Goal: Information Seeking & Learning: Check status

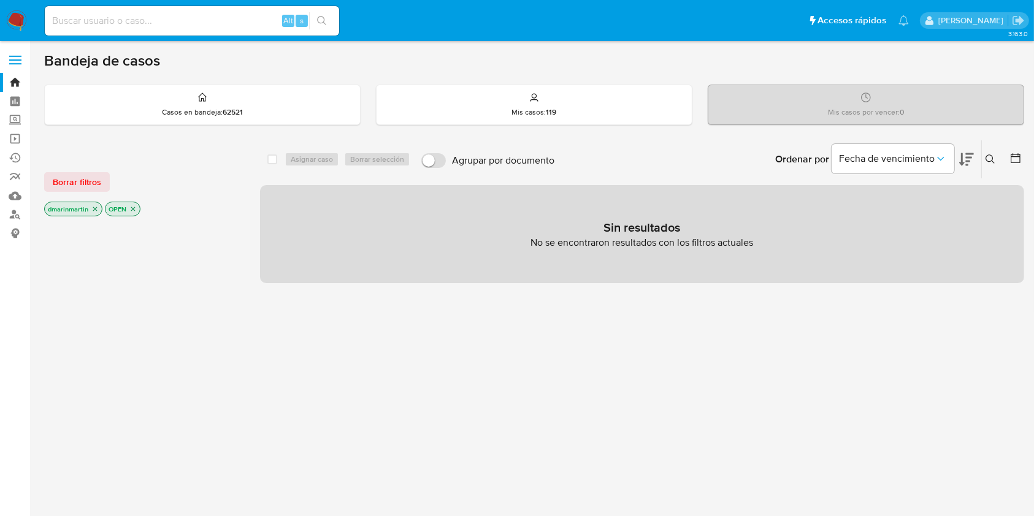
click at [90, 211] on p "dmarinmartin" at bounding box center [73, 208] width 57 height 13
click at [93, 207] on icon "close-filter" at bounding box center [94, 208] width 7 height 7
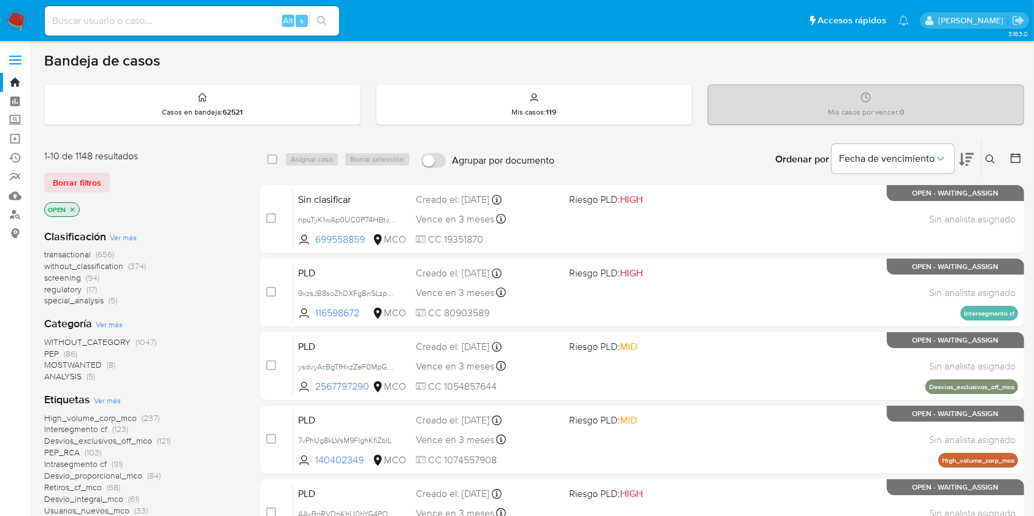
scroll to position [10, 0]
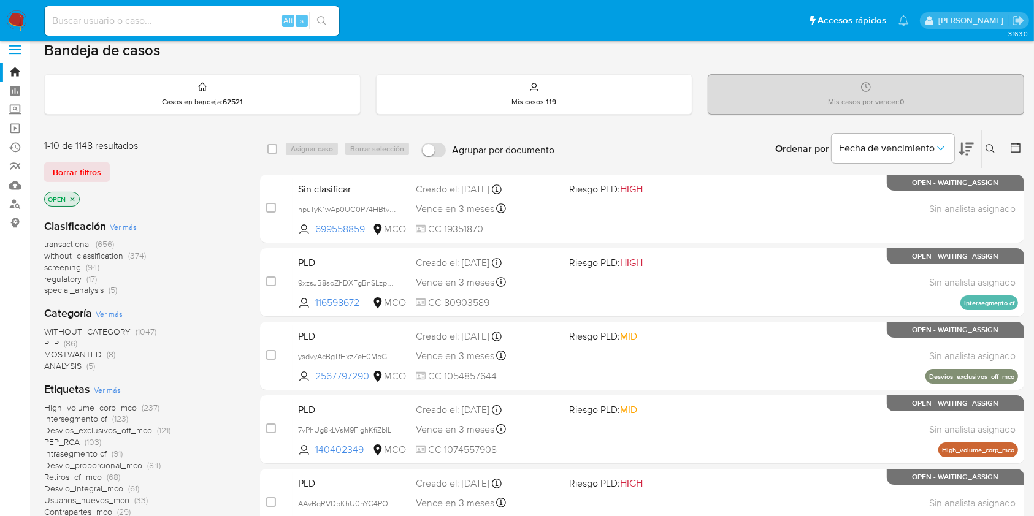
click at [64, 282] on span "regulatory" at bounding box center [62, 279] width 37 height 12
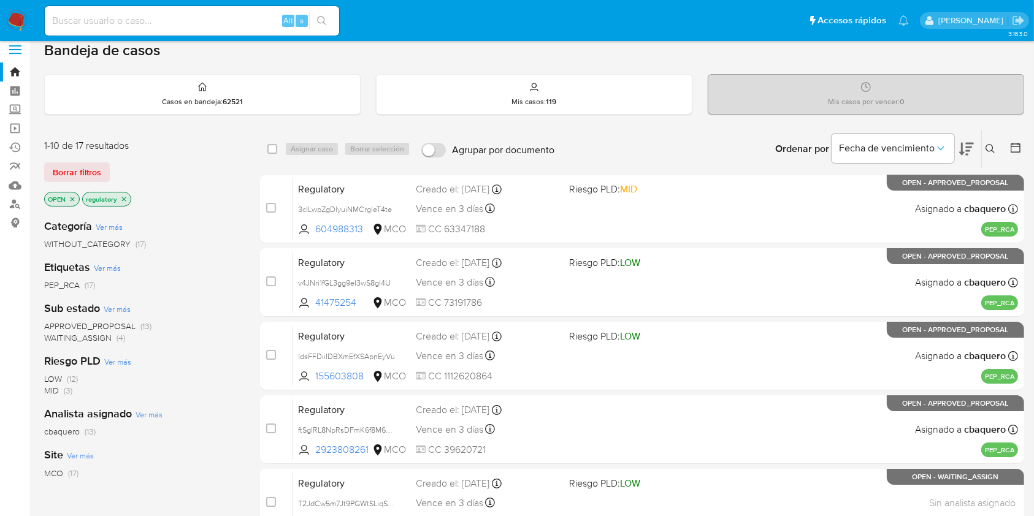
click at [972, 147] on icon at bounding box center [966, 149] width 15 height 15
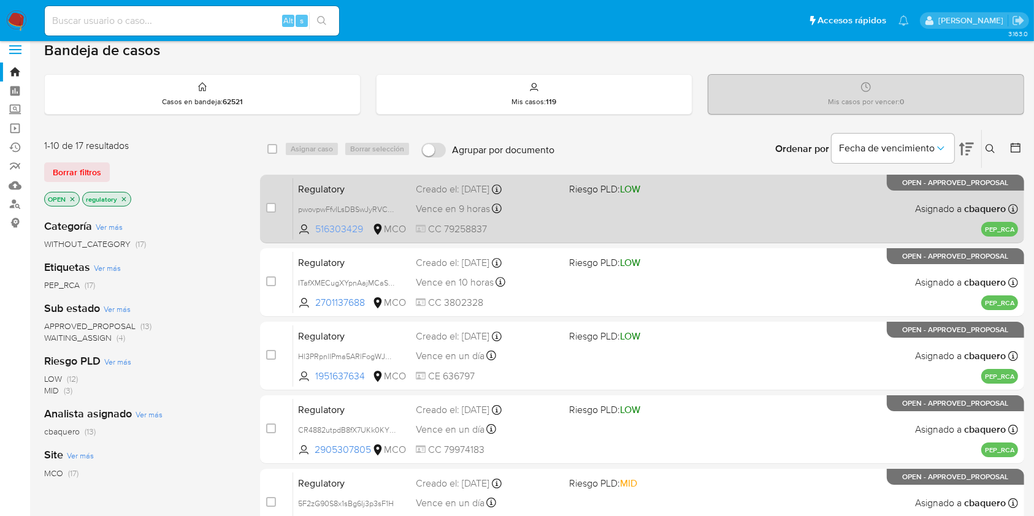
click at [340, 226] on span "516303429" at bounding box center [342, 229] width 55 height 13
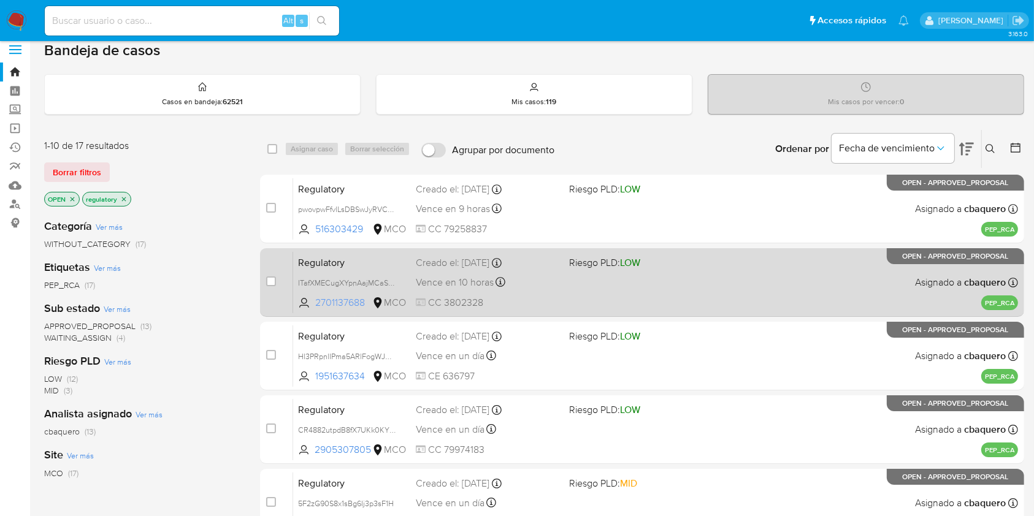
click at [347, 302] on span "2701137688" at bounding box center [342, 302] width 55 height 13
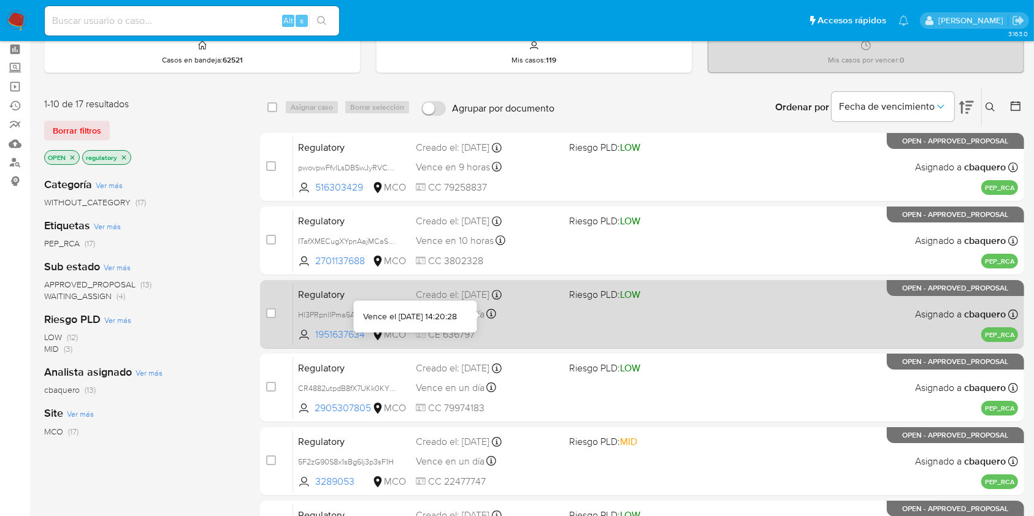
scroll to position [53, 0]
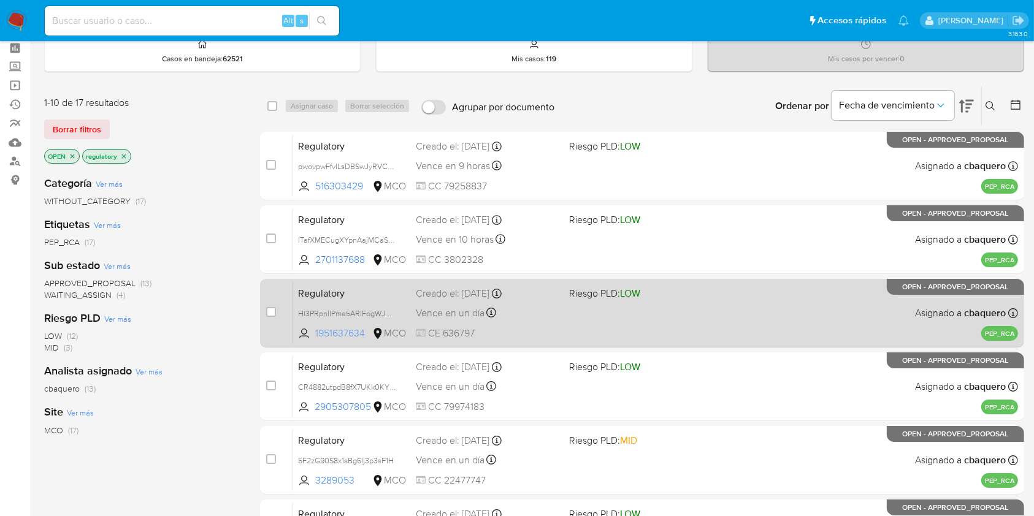
click at [358, 331] on span "1951637634" at bounding box center [342, 333] width 55 height 13
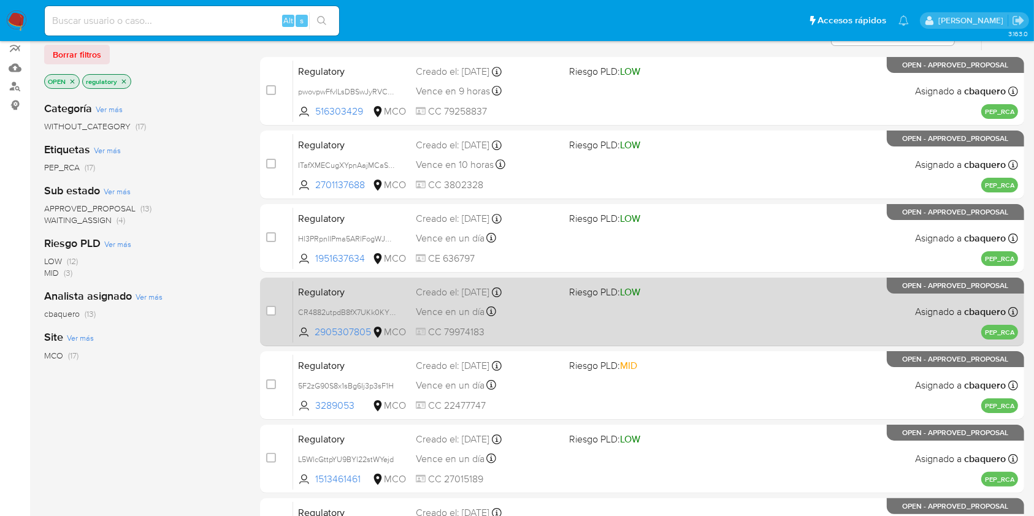
scroll to position [129, 0]
drag, startPoint x: 371, startPoint y: 329, endPoint x: 314, endPoint y: 332, distance: 57.1
click at [315, 332] on span "2905307805" at bounding box center [342, 331] width 55 height 13
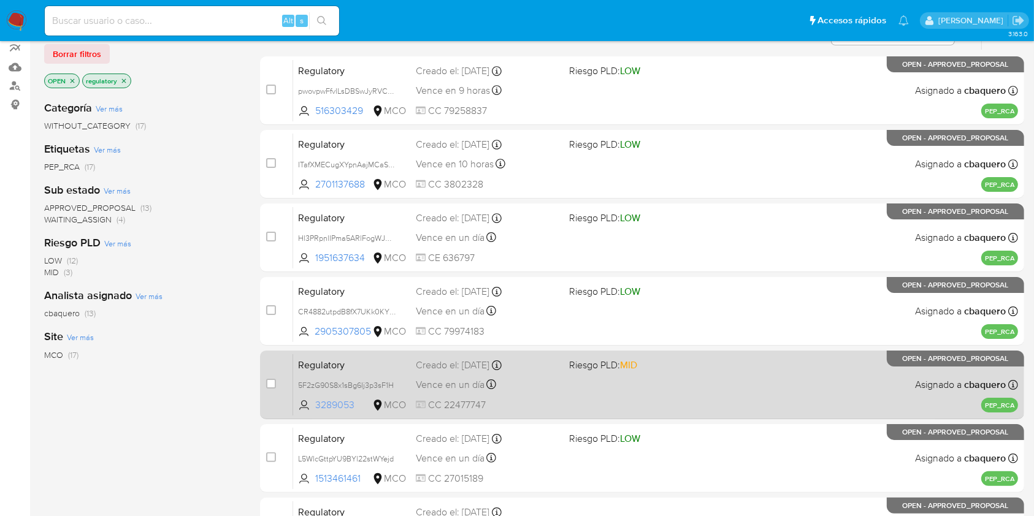
drag, startPoint x: 353, startPoint y: 404, endPoint x: 318, endPoint y: 405, distance: 35.6
click at [318, 405] on span "3289053" at bounding box center [342, 405] width 55 height 13
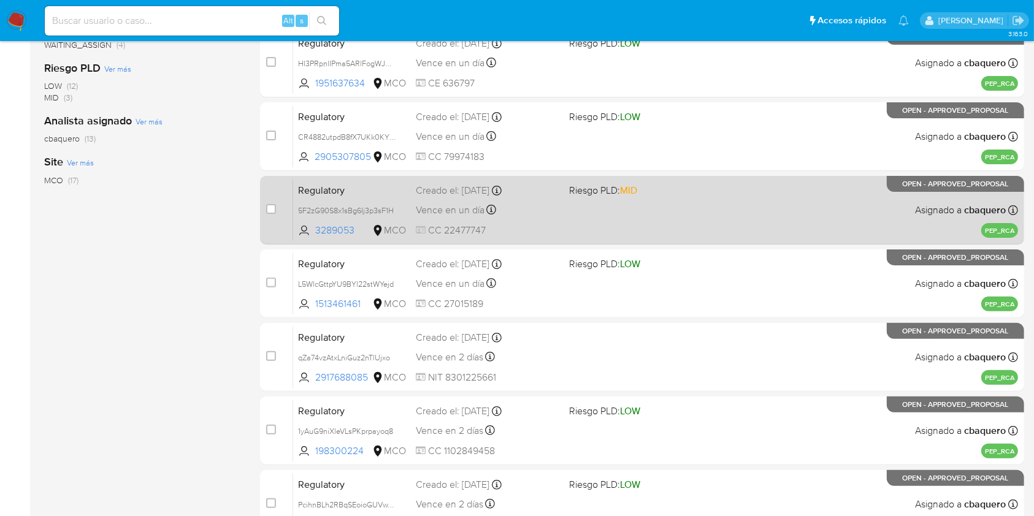
scroll to position [304, 0]
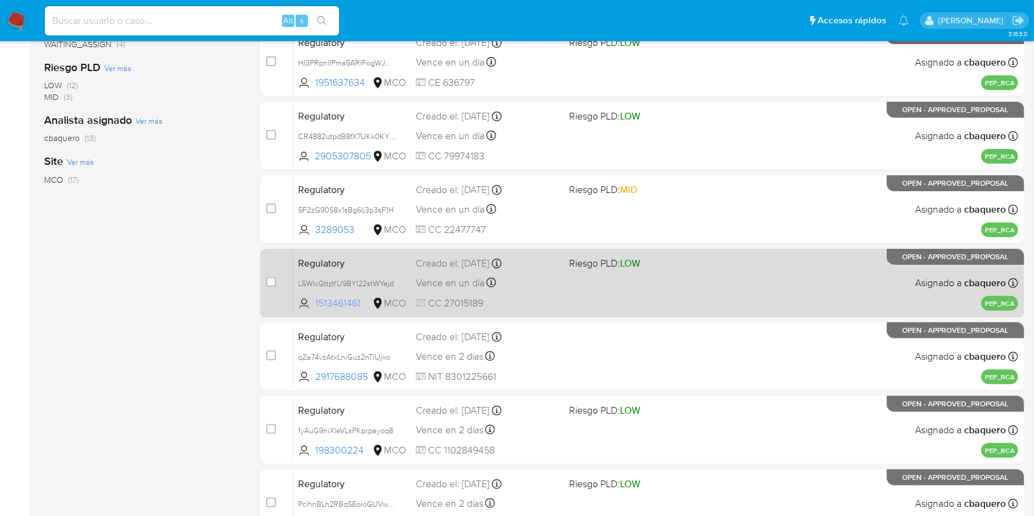
drag, startPoint x: 363, startPoint y: 299, endPoint x: 313, endPoint y: 302, distance: 50.4
click at [313, 302] on span "1513461461 MCO" at bounding box center [352, 303] width 108 height 13
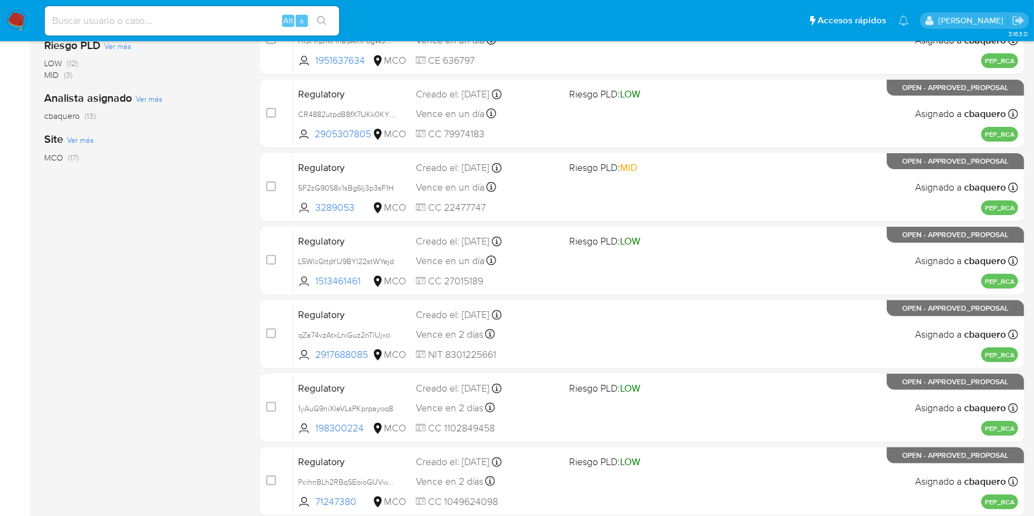
scroll to position [325, 0]
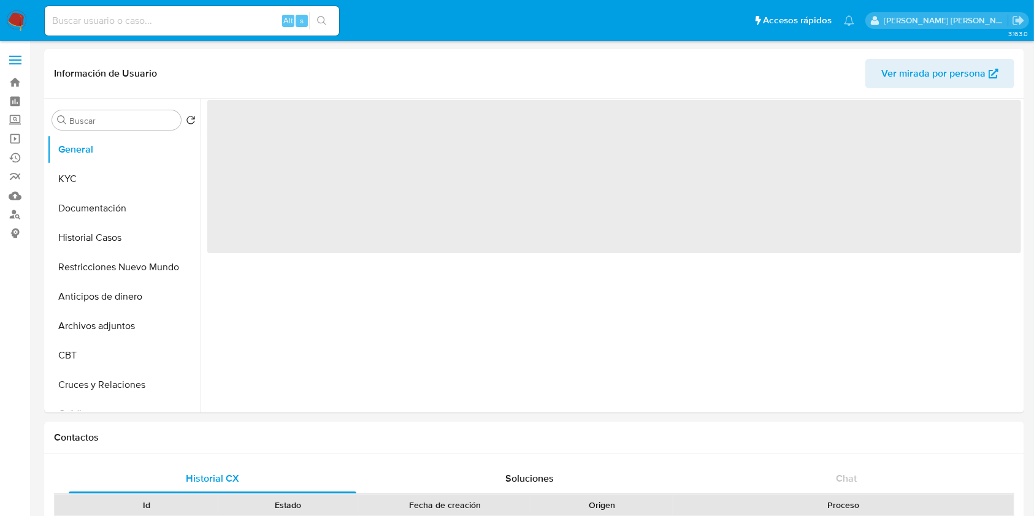
select select "10"
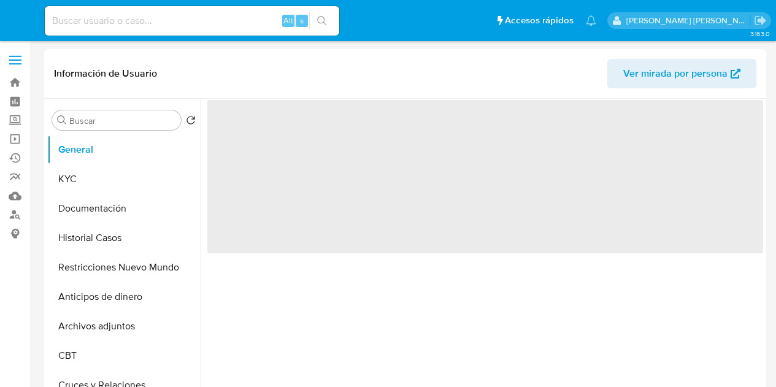
select select "10"
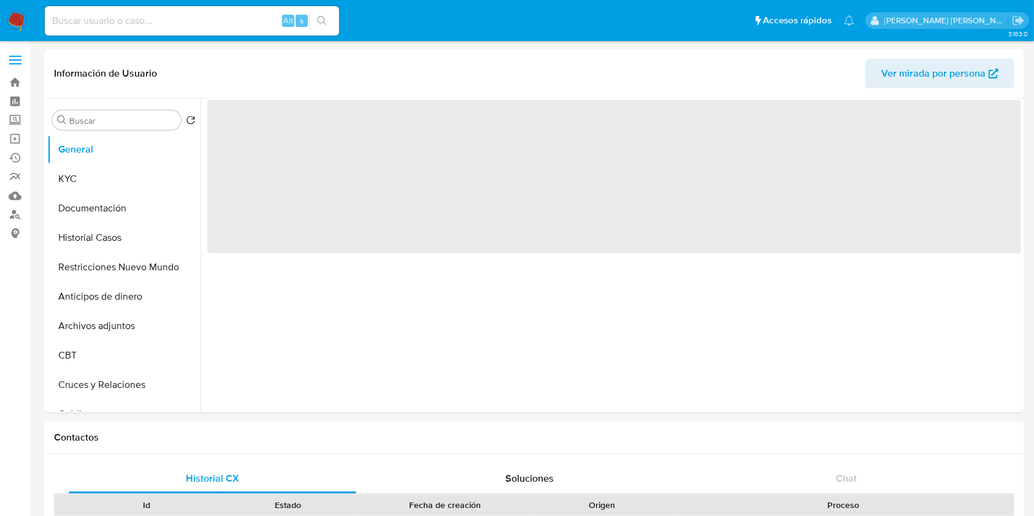
select select "10"
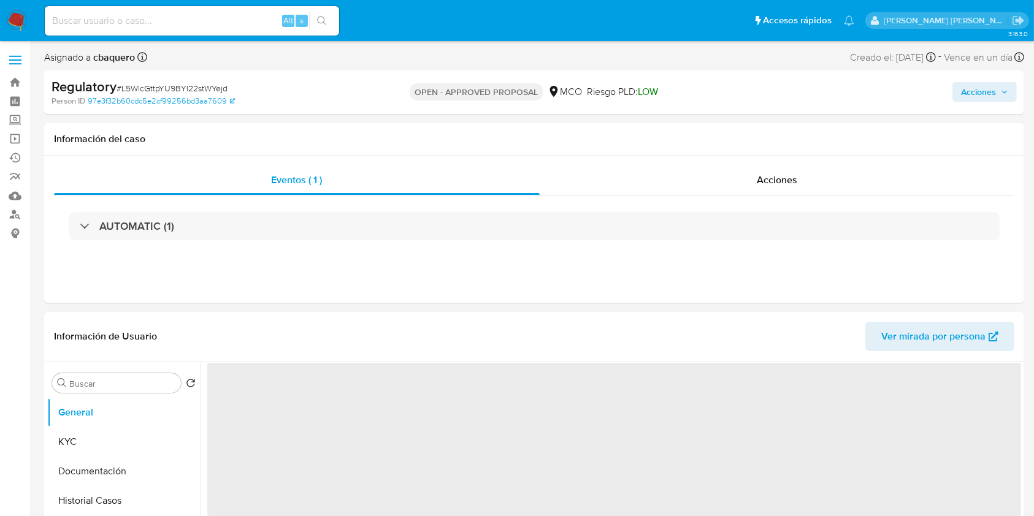
select select "10"
